Goal: Information Seeking & Learning: Learn about a topic

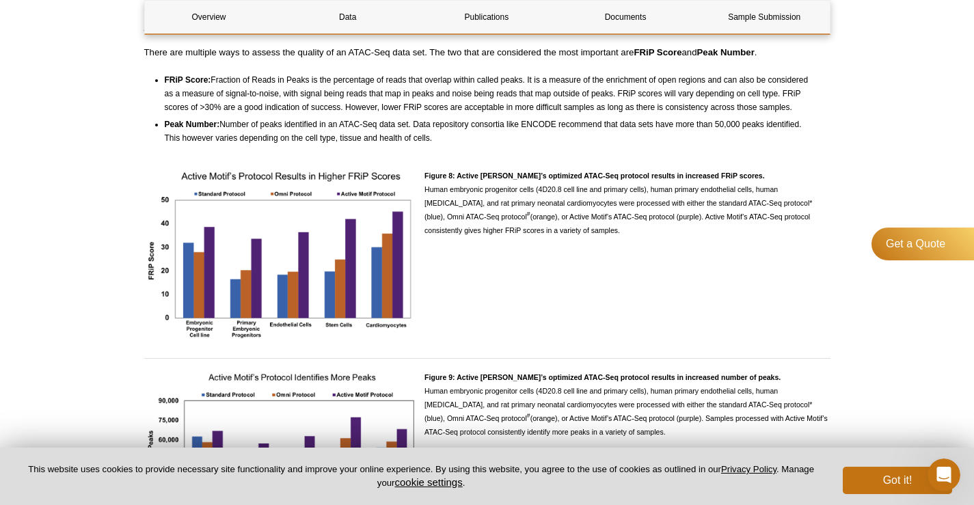
scroll to position [3009, 0]
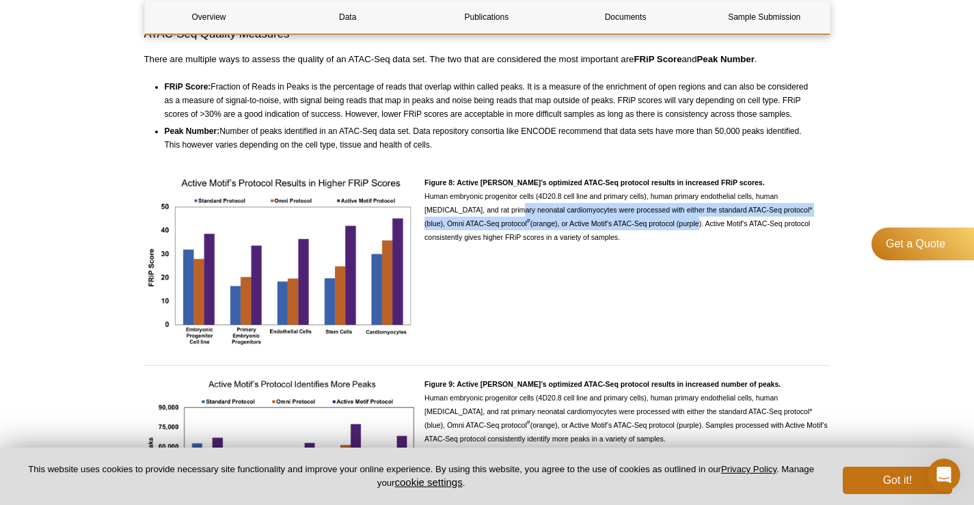
drag, startPoint x: 473, startPoint y: 217, endPoint x: 656, endPoint y: 230, distance: 183.8
click at [656, 230] on span "Figure 8: Active [PERSON_NAME]’s optimized ATAC-Seq protocol results in increas…" at bounding box center [619, 209] width 388 height 63
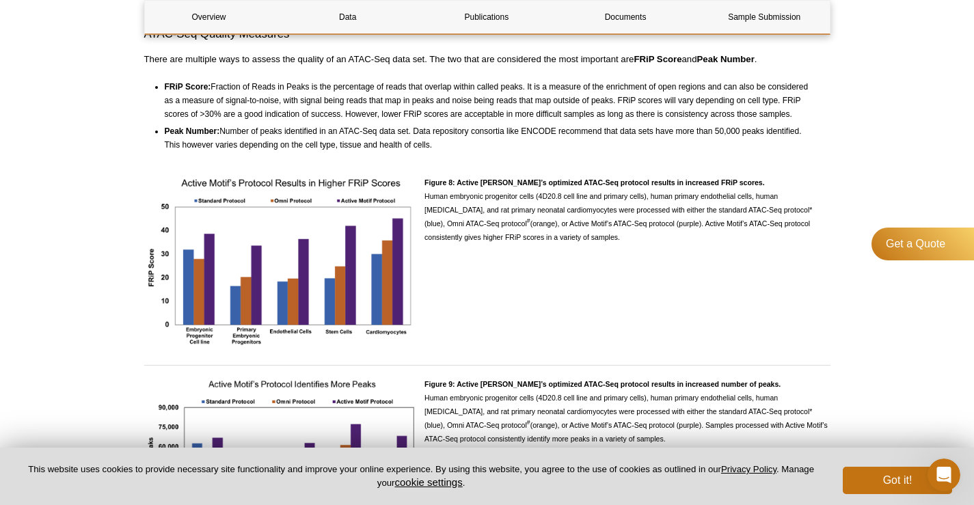
drag, startPoint x: 447, startPoint y: 243, endPoint x: 578, endPoint y: 246, distance: 131.3
click at [578, 244] on p "Figure 8: Active [PERSON_NAME]’s optimized ATAC-Seq protocol results in increas…" at bounding box center [627, 210] width 405 height 68
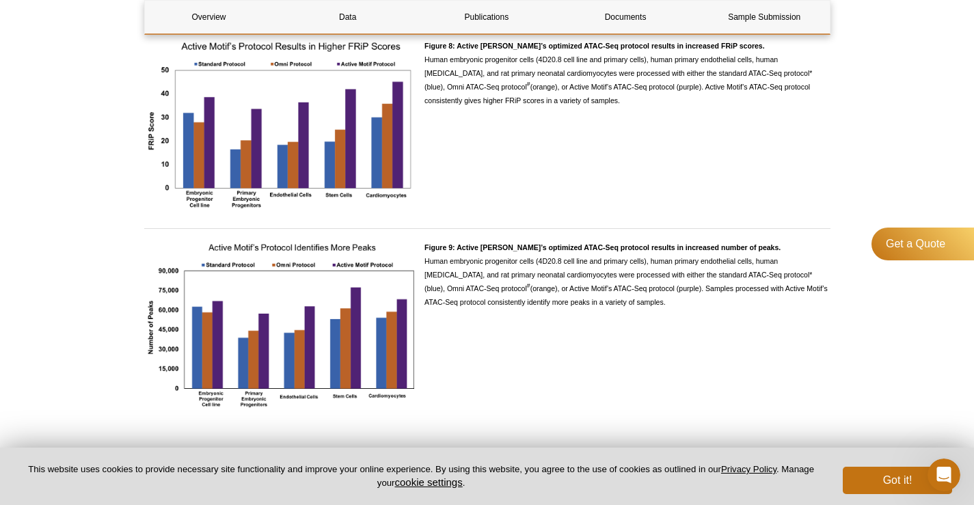
scroll to position [3214, 0]
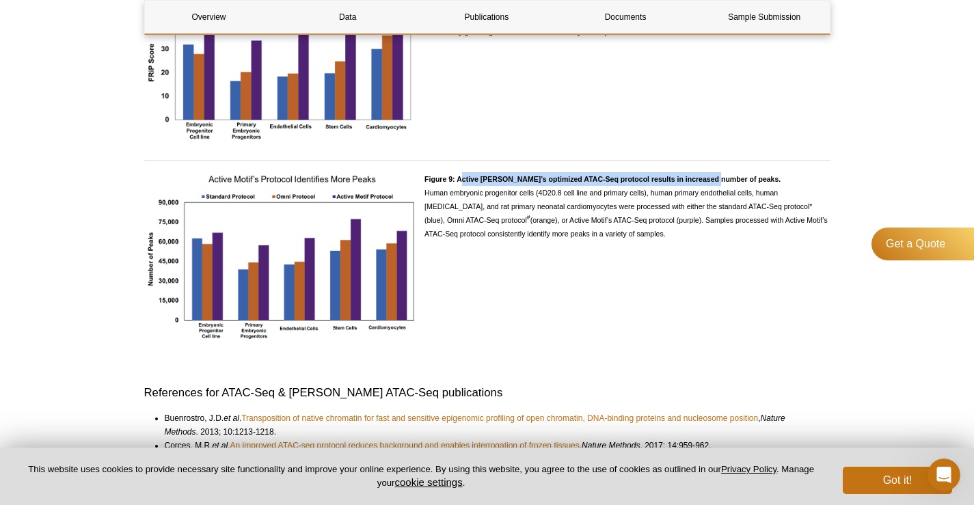
drag, startPoint x: 464, startPoint y: 183, endPoint x: 724, endPoint y: 182, distance: 260.5
click at [715, 182] on strong "Figure 9: Active [PERSON_NAME]’s optimized ATAC-Seq protocol results in increas…" at bounding box center [603, 179] width 356 height 8
click at [747, 183] on p "Figure 9: Active [PERSON_NAME]’s optimized ATAC-Seq protocol results in increas…" at bounding box center [627, 206] width 405 height 68
click at [648, 358] on div "Figure 9: Active [PERSON_NAME]’s optimized ATAC-Seq protocol results in increas…" at bounding box center [487, 265] width 687 height 186
drag, startPoint x: 643, startPoint y: 181, endPoint x: 746, endPoint y: 183, distance: 103.3
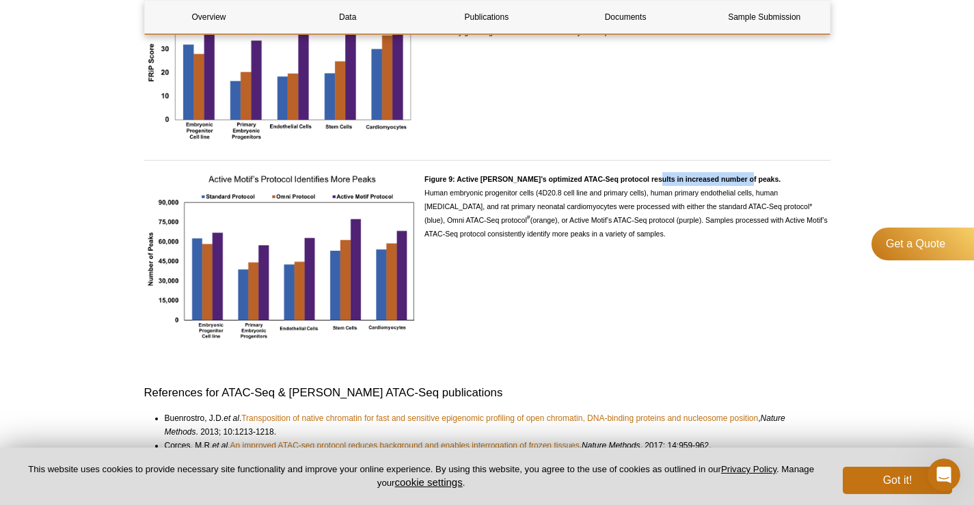
click at [746, 183] on p "Figure 9: Active [PERSON_NAME]’s optimized ATAC-Seq protocol results in increas…" at bounding box center [627, 206] width 405 height 68
copy strong "increased number of peaks."
drag, startPoint x: 518, startPoint y: 240, endPoint x: 657, endPoint y: 246, distance: 138.9
click at [657, 241] on p "Figure 9: Active [PERSON_NAME]’s optimized ATAC-Seq protocol results in increas…" at bounding box center [627, 206] width 405 height 68
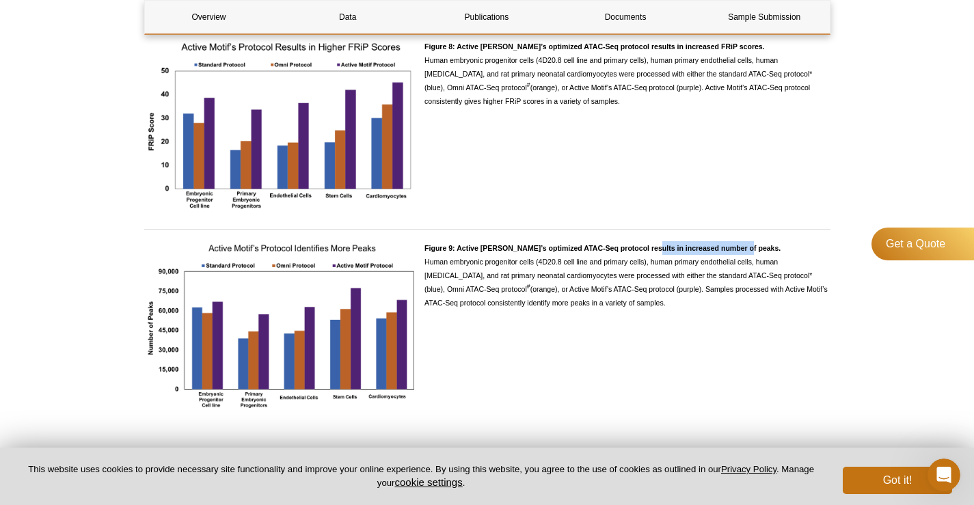
scroll to position [3145, 0]
drag, startPoint x: 540, startPoint y: 248, endPoint x: 608, endPoint y: 248, distance: 68.4
click at [608, 248] on strong "Figure 9: Active [PERSON_NAME]’s optimized ATAC-Seq protocol results in increas…" at bounding box center [603, 247] width 356 height 8
drag, startPoint x: 610, startPoint y: 278, endPoint x: 685, endPoint y: 278, distance: 75.2
click at [685, 278] on span "Figure 9: Active [PERSON_NAME]’s optimized ATAC-Seq protocol results in increas…" at bounding box center [626, 274] width 403 height 63
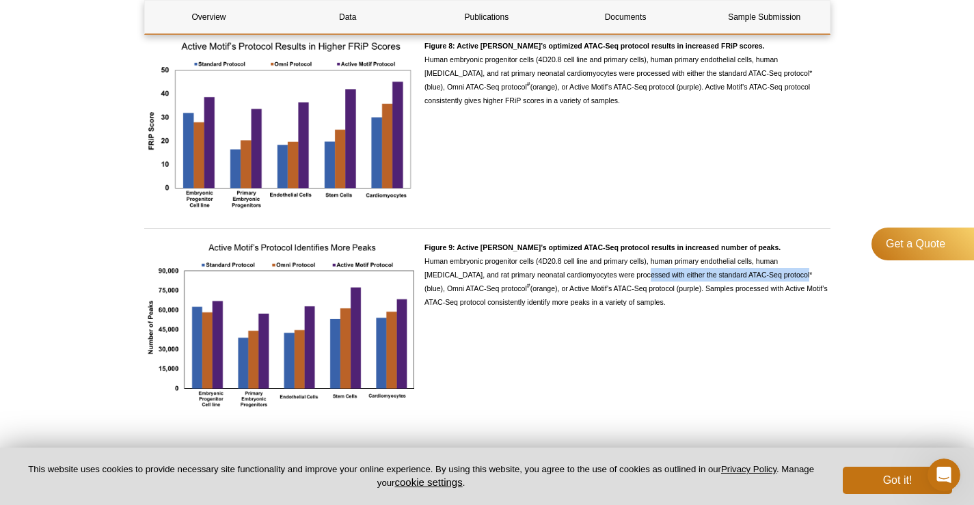
drag, startPoint x: 593, startPoint y: 280, endPoint x: 754, endPoint y: 278, distance: 161.4
click at [754, 278] on span "Figure 9: Active [PERSON_NAME]’s optimized ATAC-Seq protocol results in increas…" at bounding box center [626, 274] width 403 height 63
copy span "were processed with either the standard ATAC-Seq"
